Goal: Browse casually

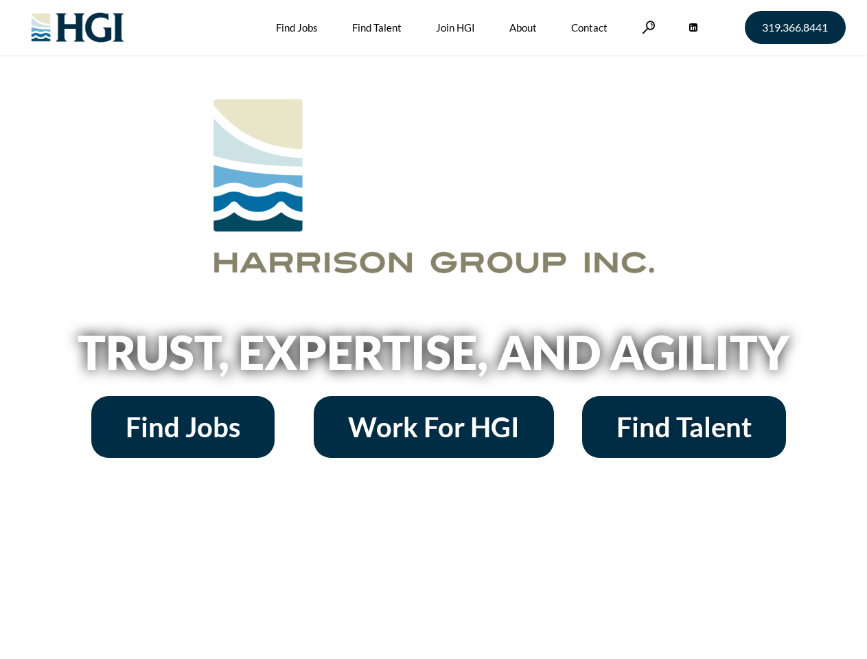
click at [433, 329] on h2 "Trust, Expertise, and Agility" at bounding box center [434, 352] width 782 height 47
click at [646, 27] on link at bounding box center [649, 27] width 14 height 13
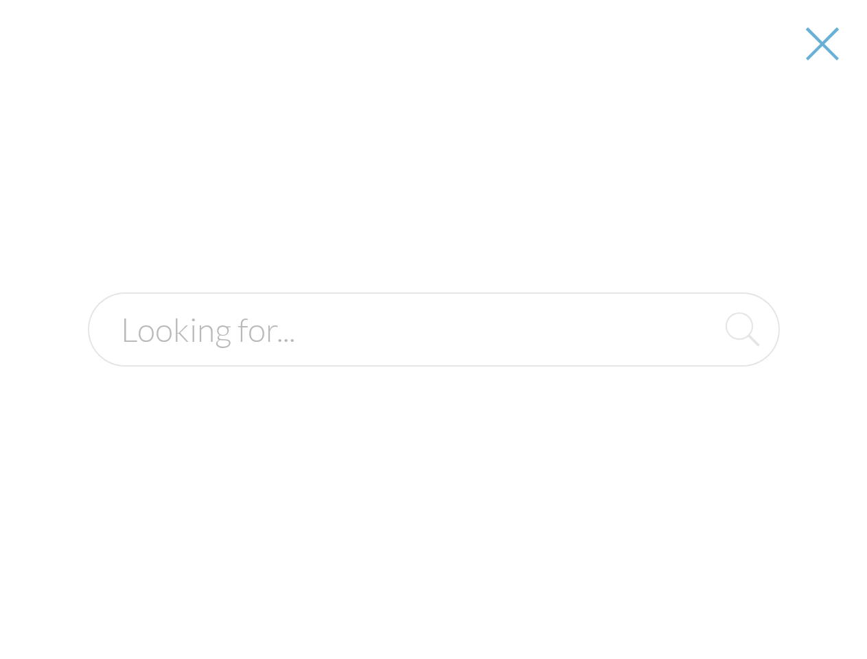
click at [433, 357] on h2 "Trust, Expertise, and Agility" at bounding box center [434, 352] width 782 height 47
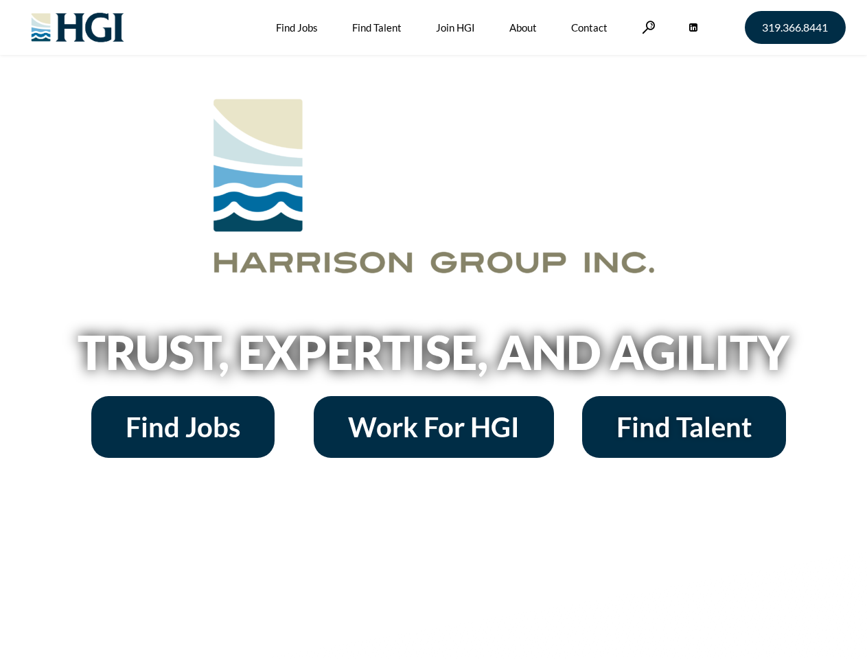
click at [433, 329] on h2 "Trust, Expertise, and Agility" at bounding box center [434, 352] width 782 height 47
click at [646, 27] on link at bounding box center [649, 27] width 14 height 13
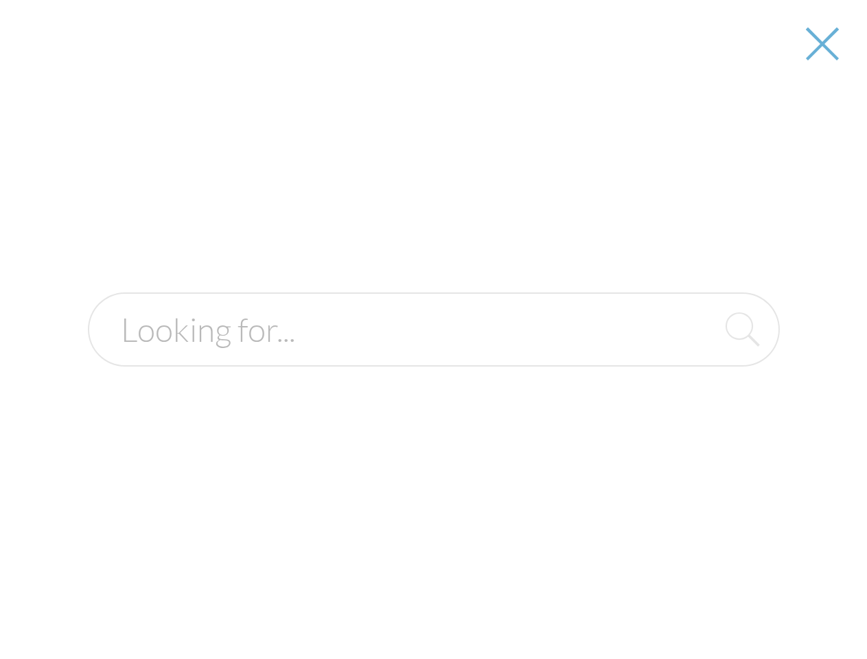
click at [433, 357] on h2 "Trust, Expertise, and Agility" at bounding box center [434, 352] width 782 height 47
